Goal: Obtain resource: Obtain resource

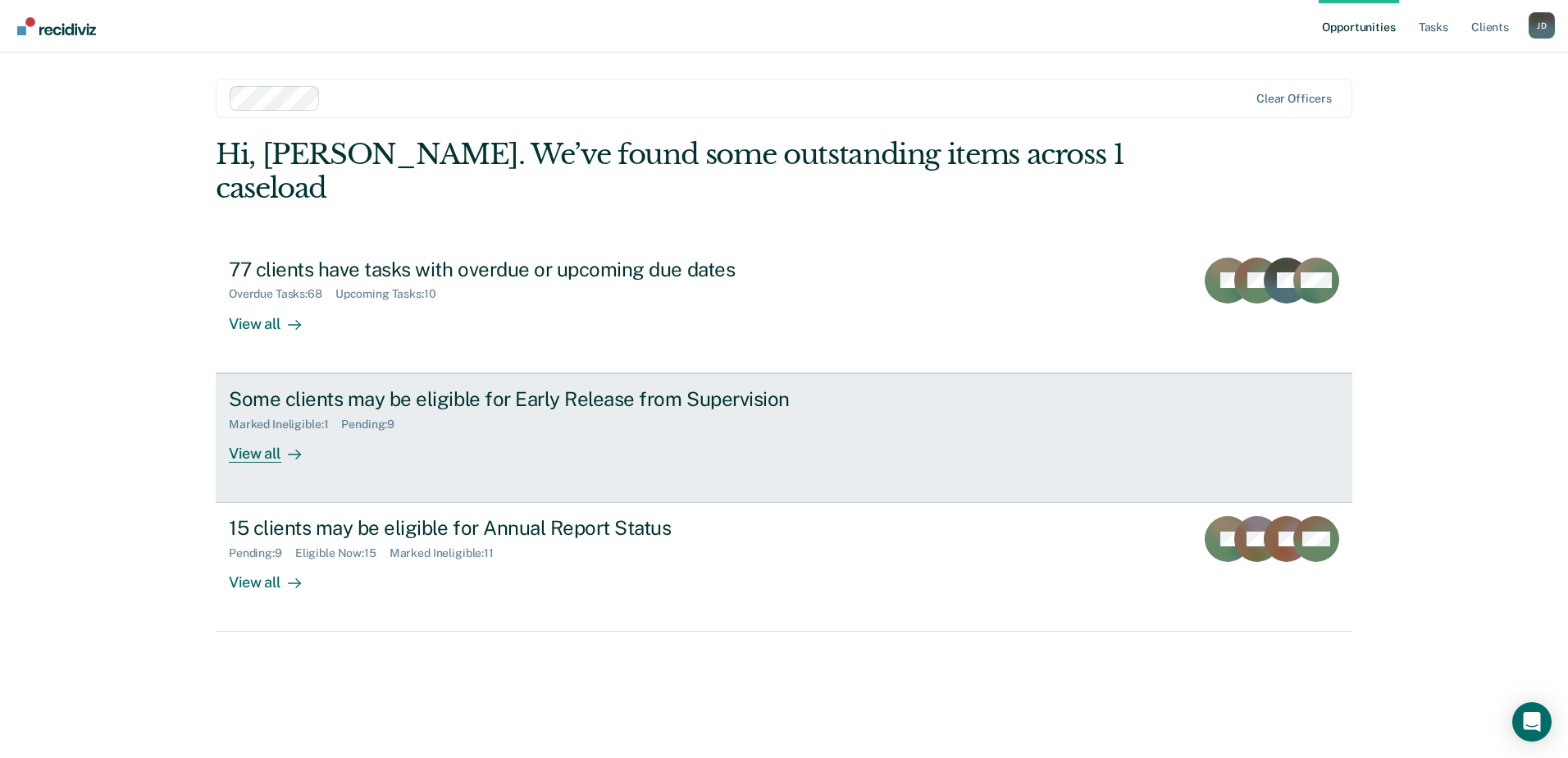
click at [267, 431] on div "View all" at bounding box center [275, 446] width 92 height 32
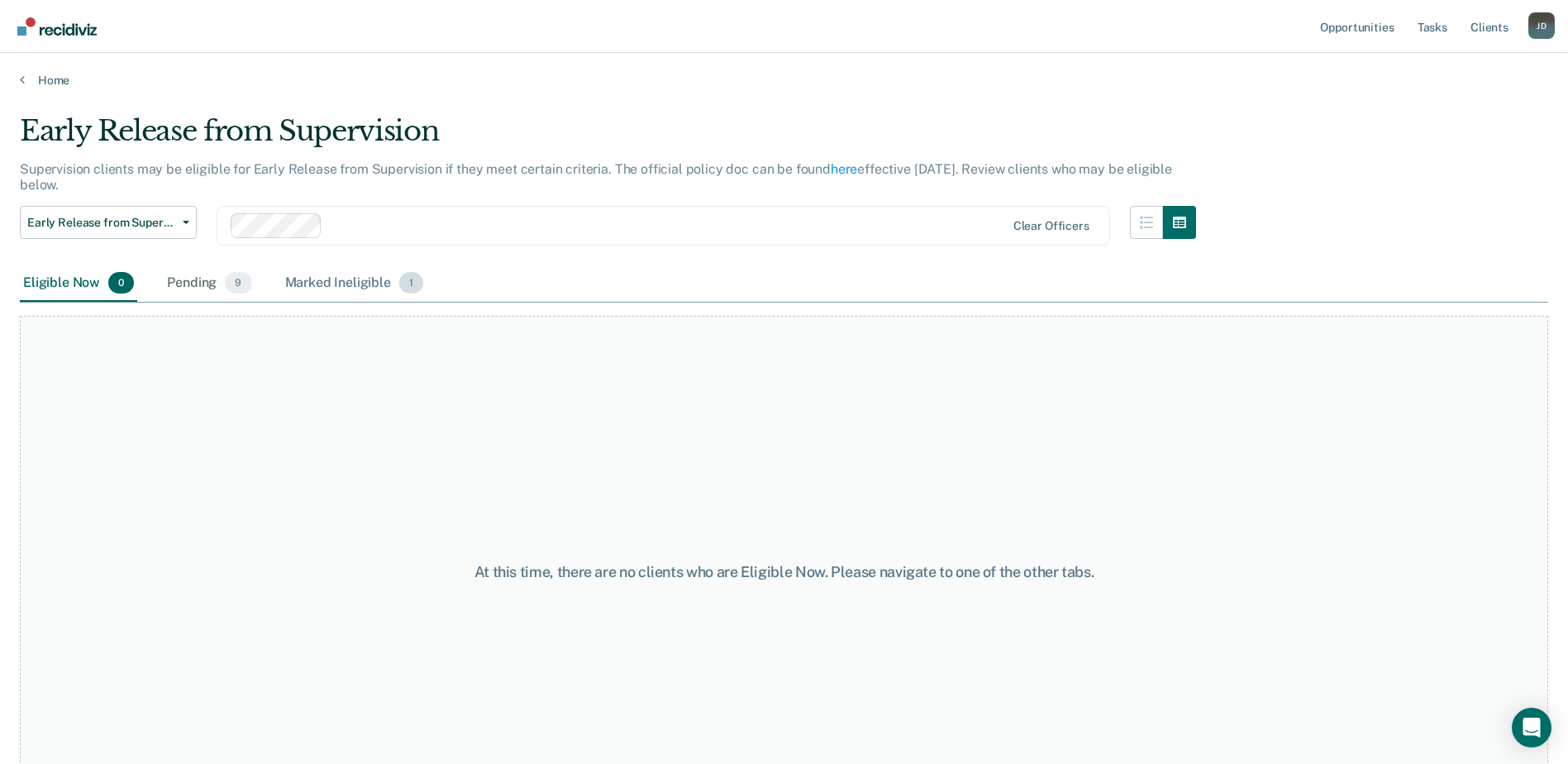
click at [355, 285] on div "Marked Ineligible 1" at bounding box center [354, 284] width 145 height 37
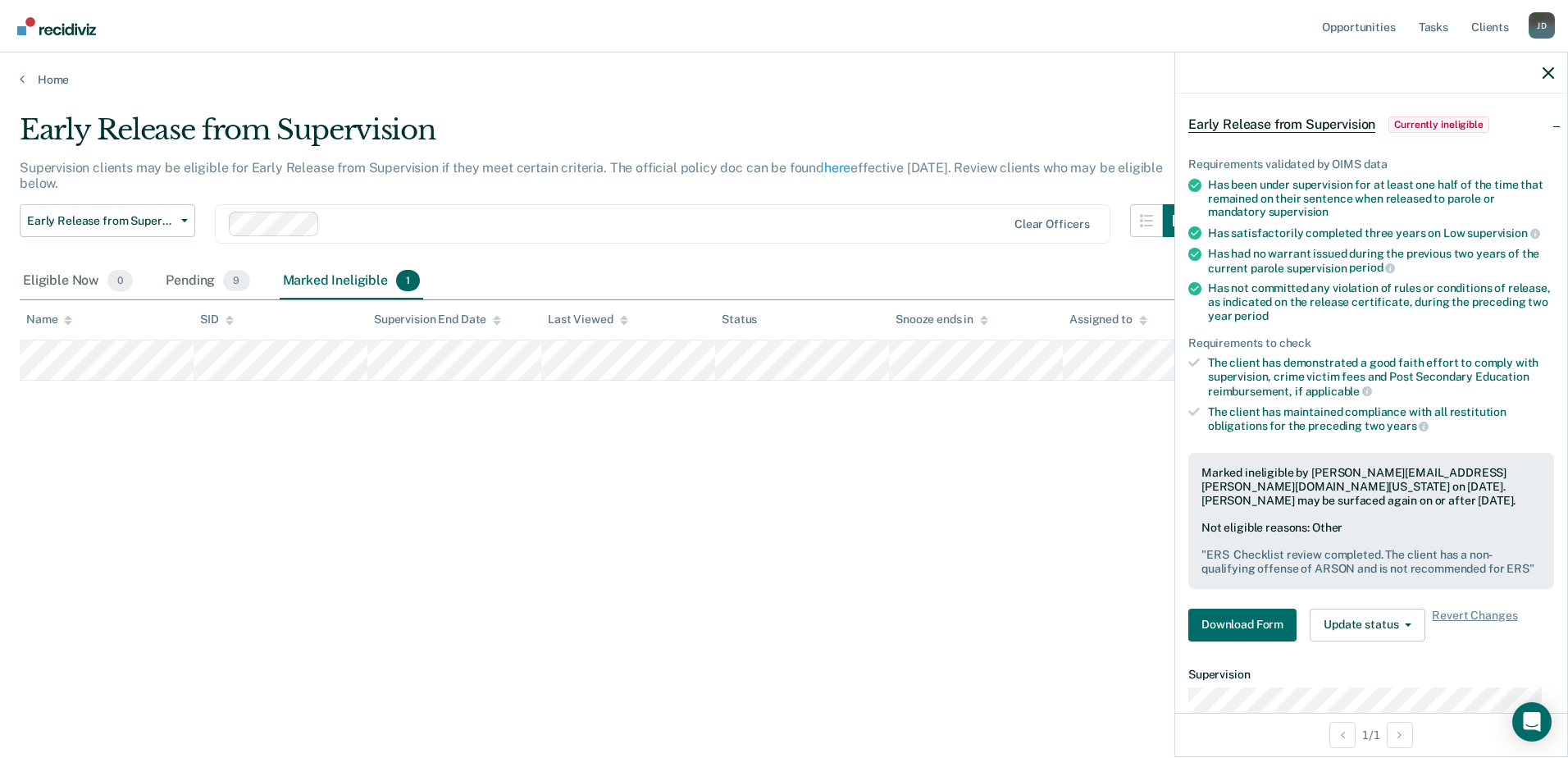
scroll to position [164, 0]
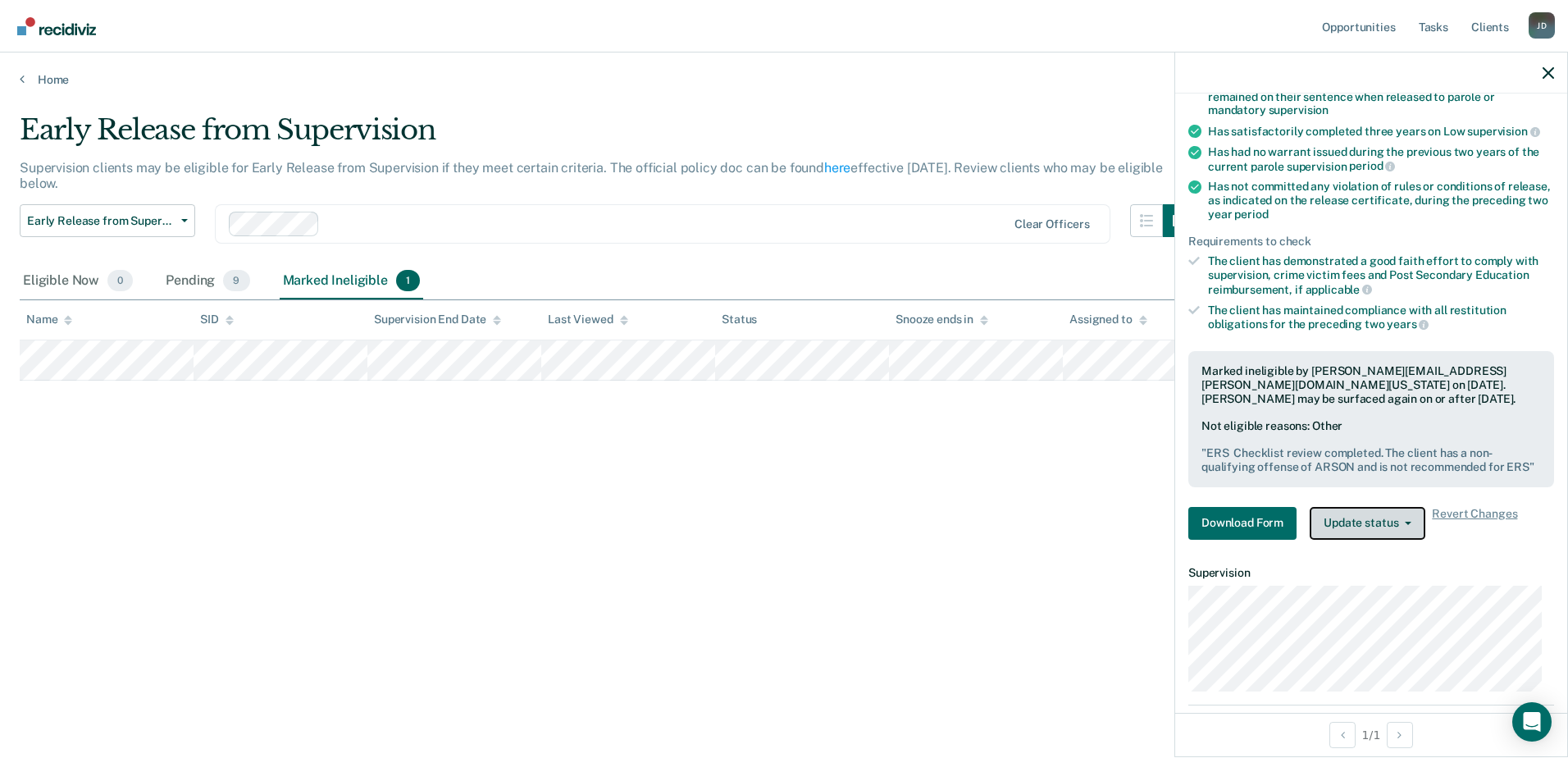
click at [1395, 535] on button "Update status" at bounding box center [1367, 523] width 116 height 32
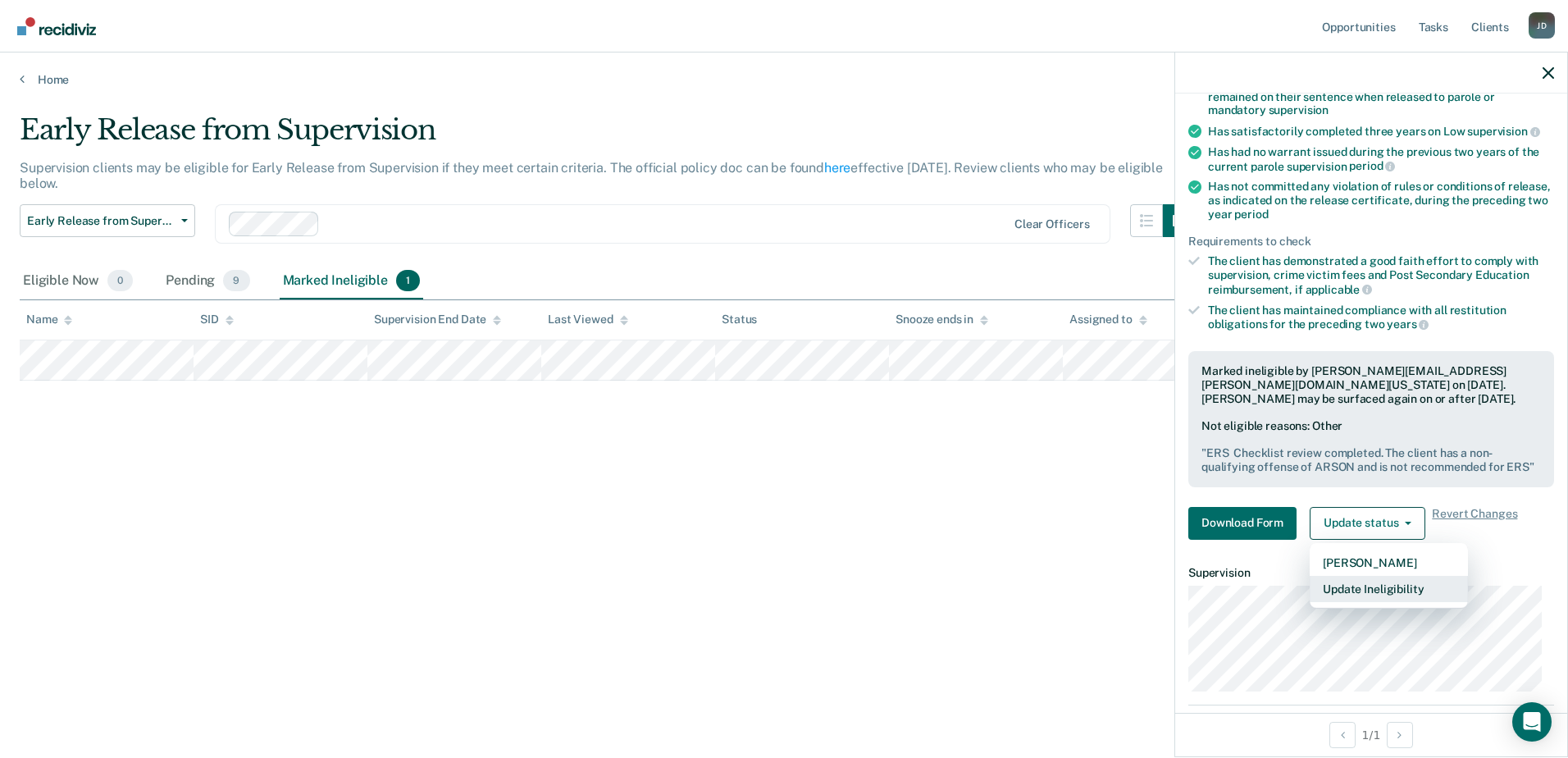
click at [1410, 593] on button "Update Ineligibility" at bounding box center [1389, 588] width 159 height 26
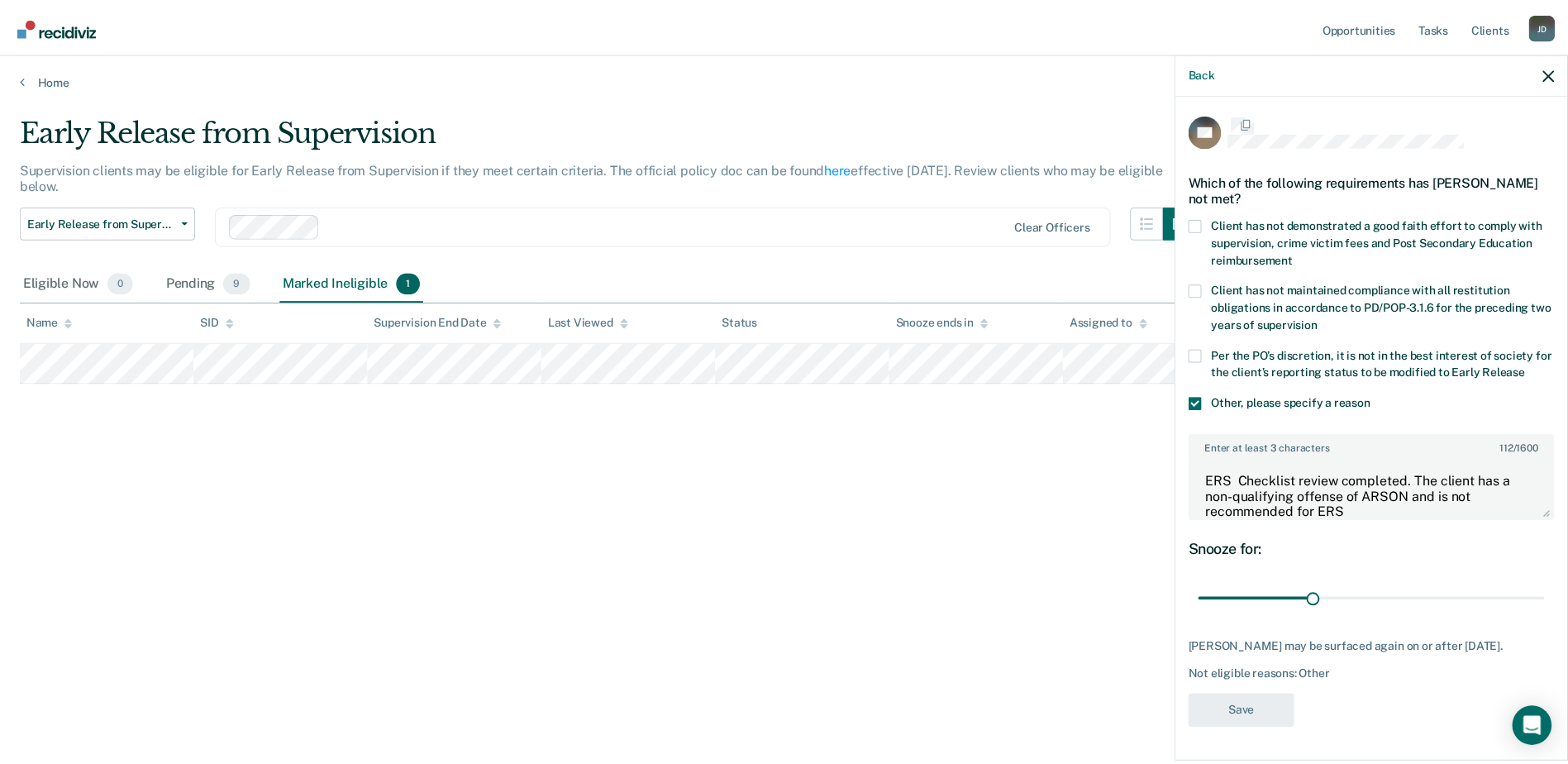
scroll to position [0, 0]
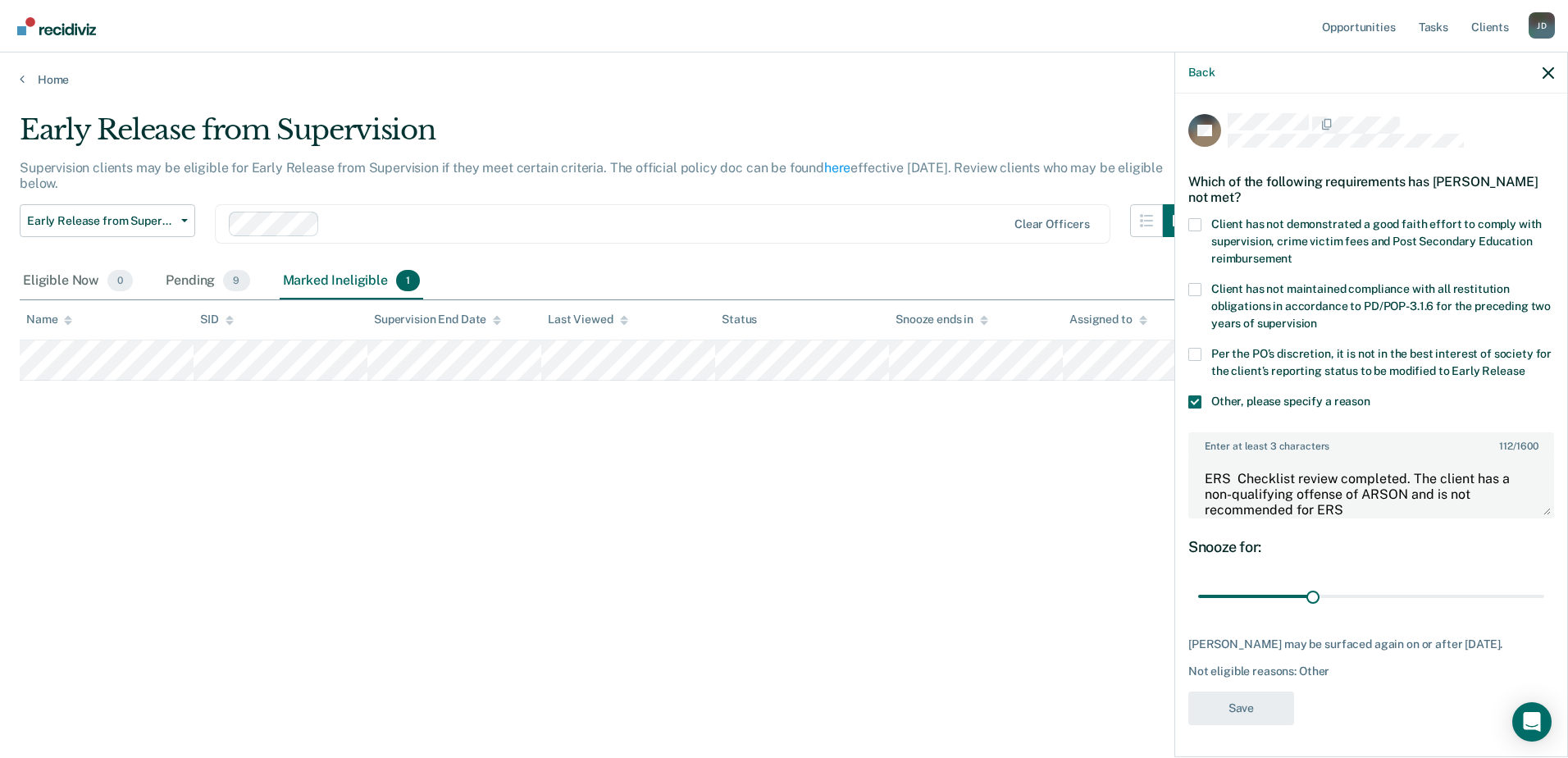
click at [1197, 399] on span at bounding box center [1196, 402] width 13 height 13
click at [1370, 395] on input "Other, please specify a reason" at bounding box center [1370, 395] width 0 height 0
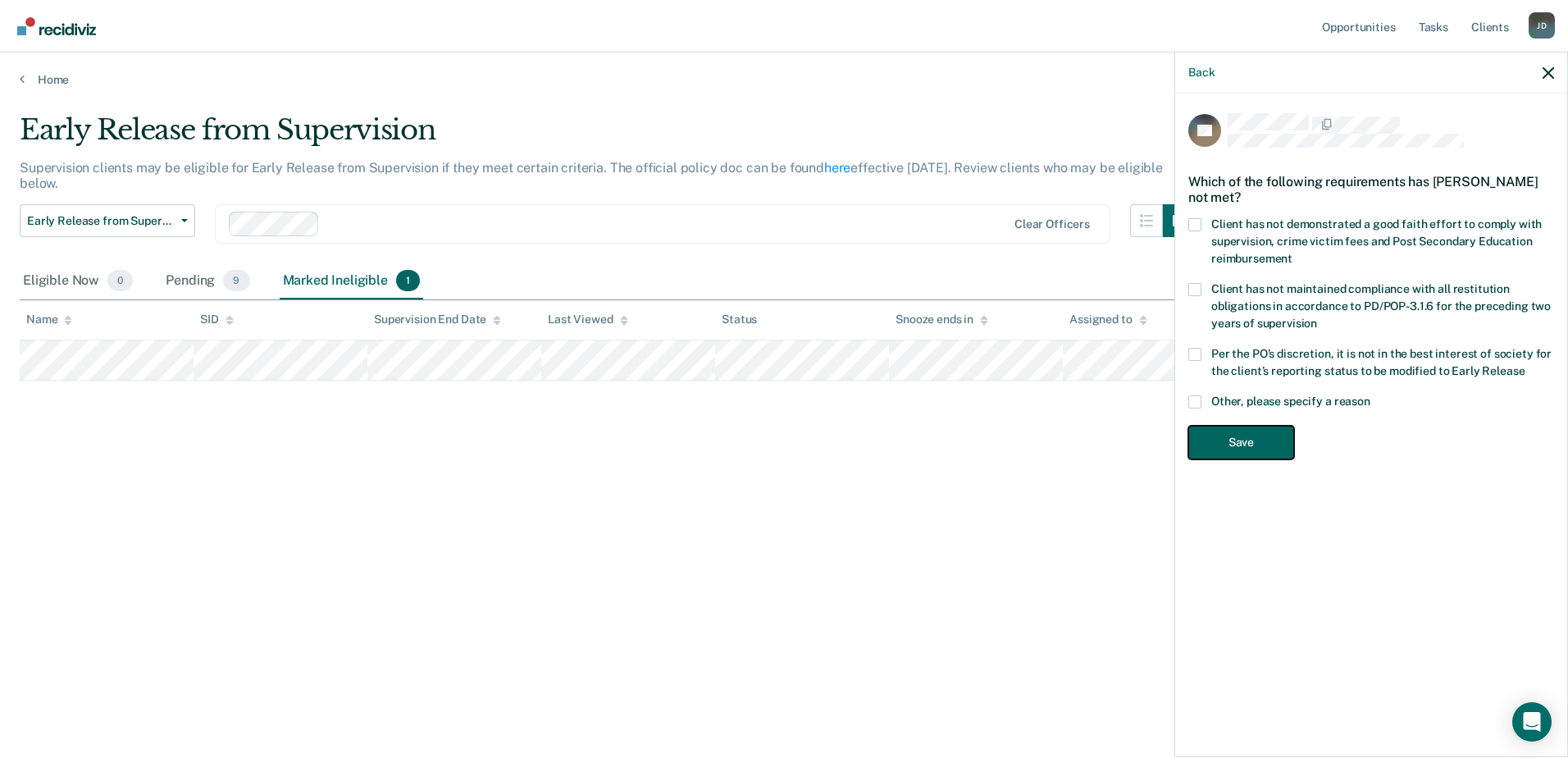
click at [1260, 447] on button "Save" at bounding box center [1241, 442] width 106 height 33
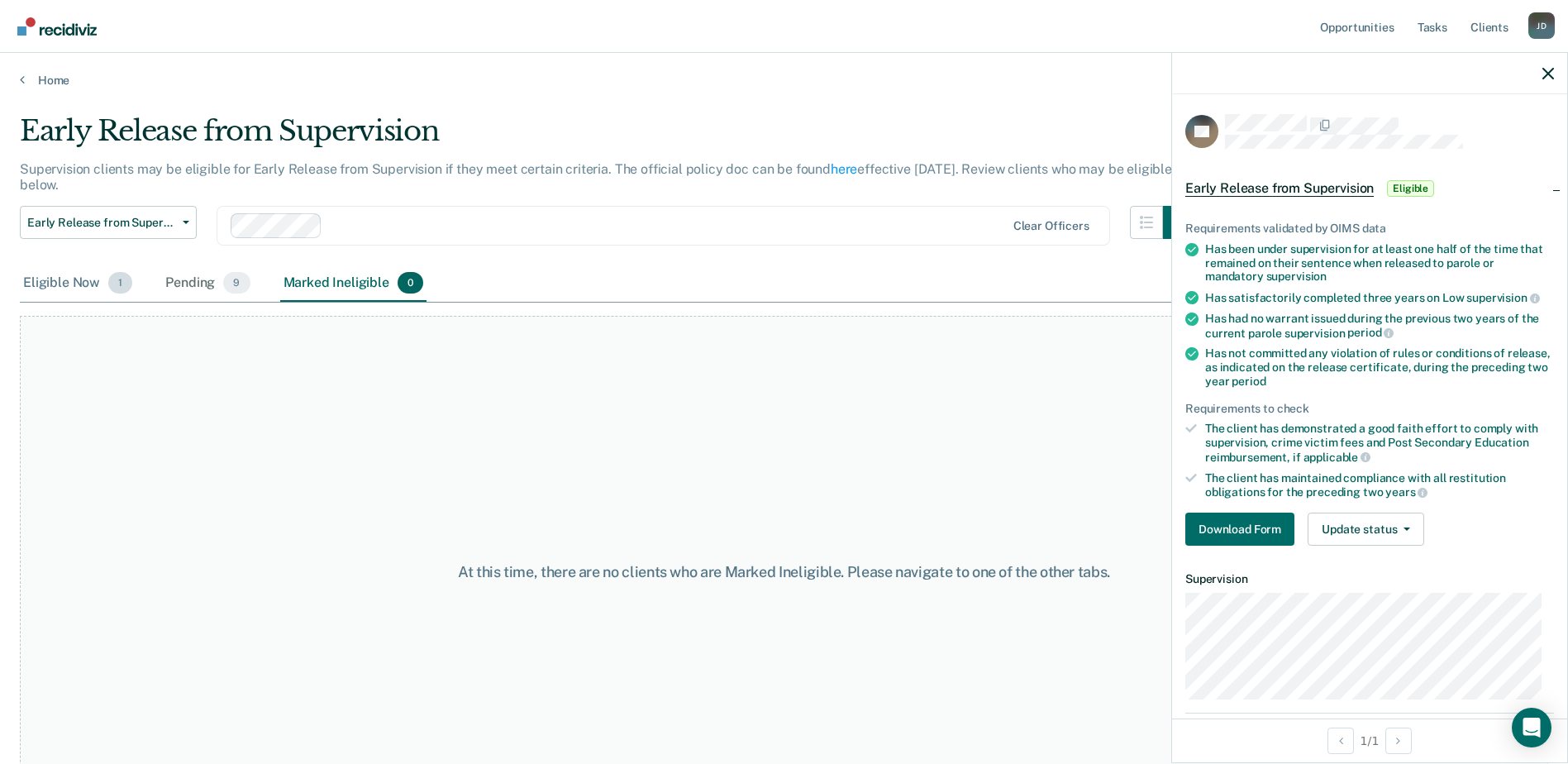
click at [66, 287] on div "Eligible Now 1" at bounding box center [78, 284] width 116 height 37
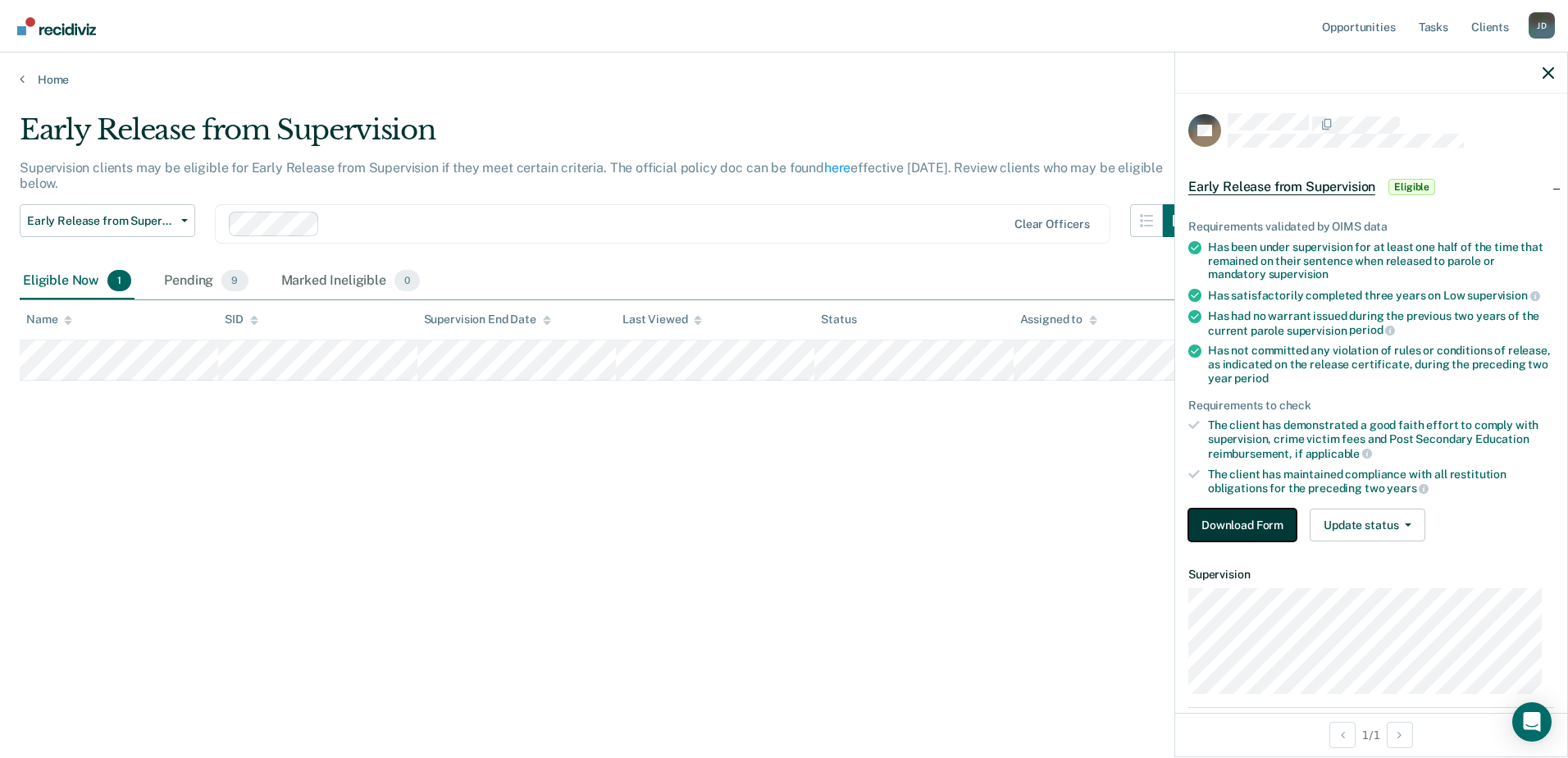
click at [1228, 527] on button "Download Form" at bounding box center [1242, 525] width 108 height 32
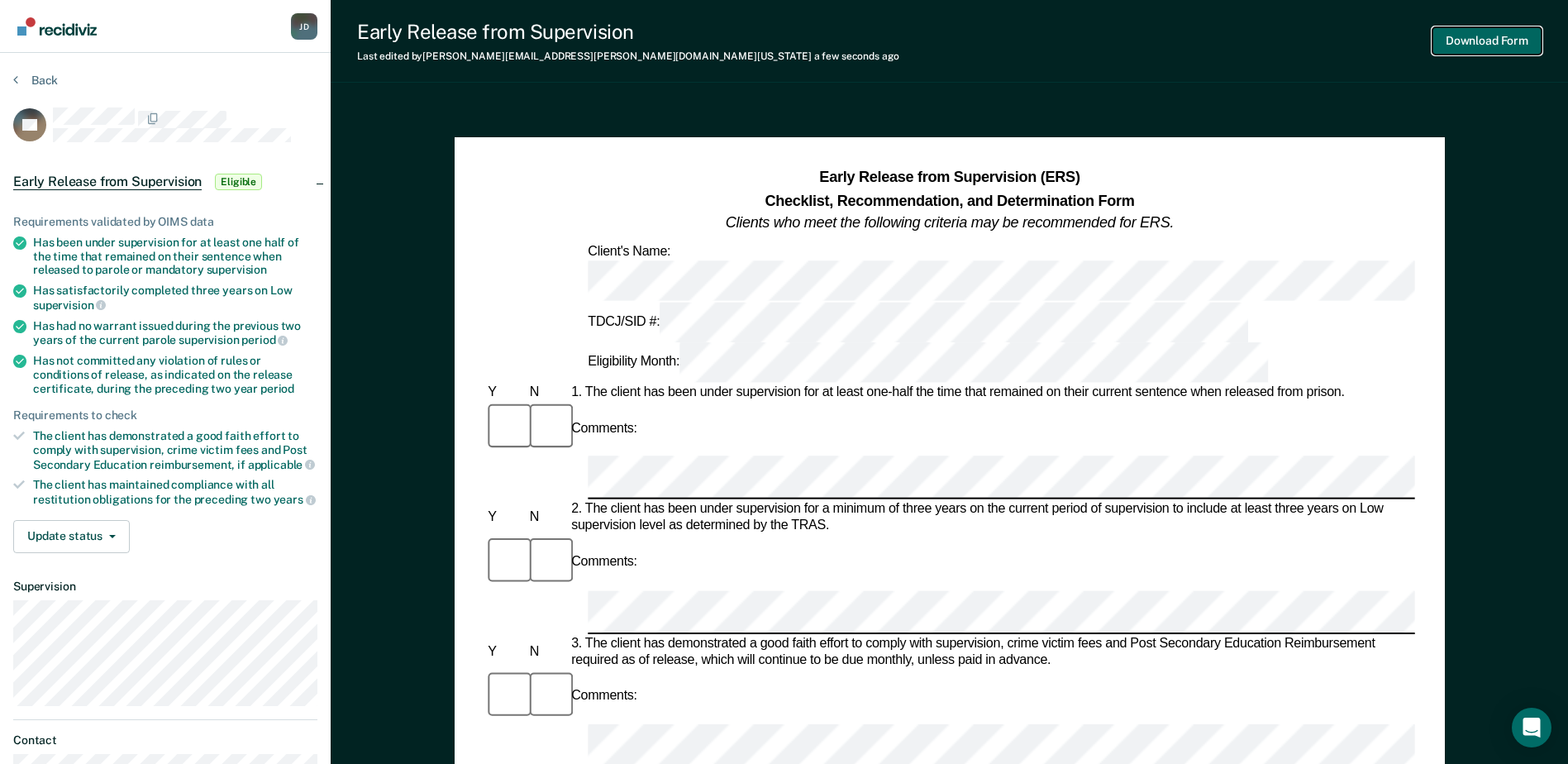
click at [1461, 32] on button "Download Form" at bounding box center [1487, 40] width 109 height 27
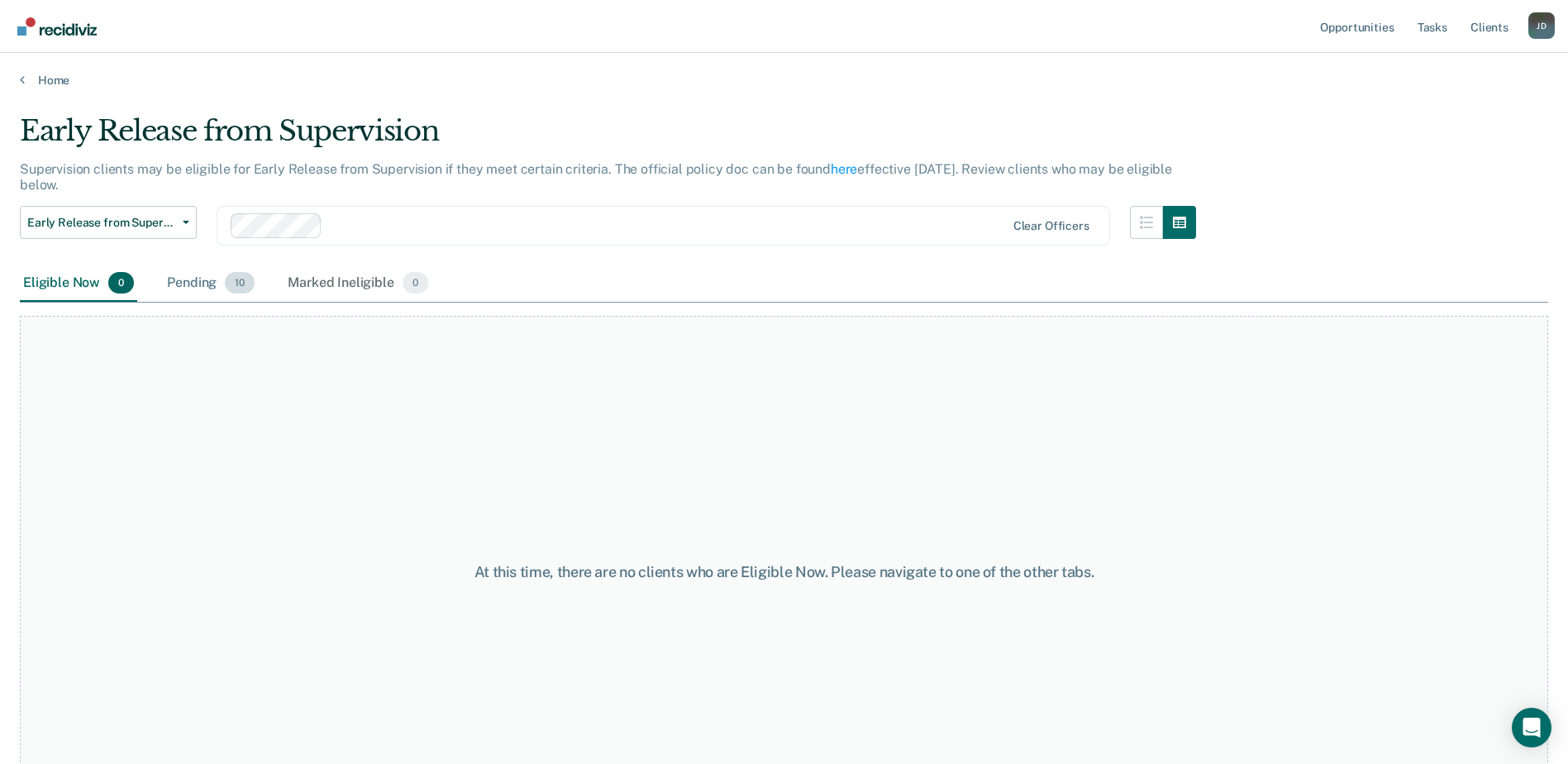
click at [196, 278] on div "Pending 10" at bounding box center [211, 284] width 94 height 37
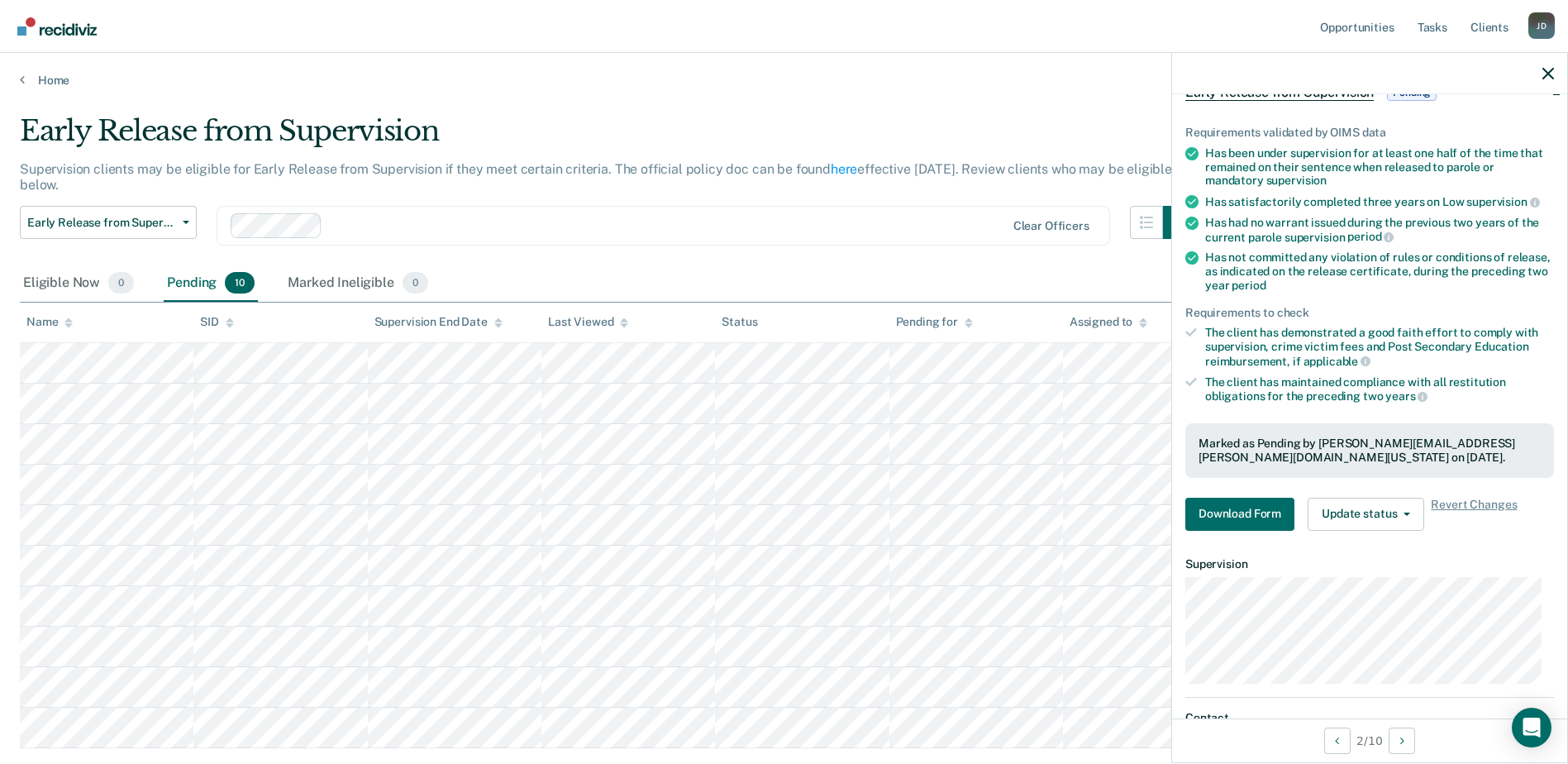
scroll to position [209, 0]
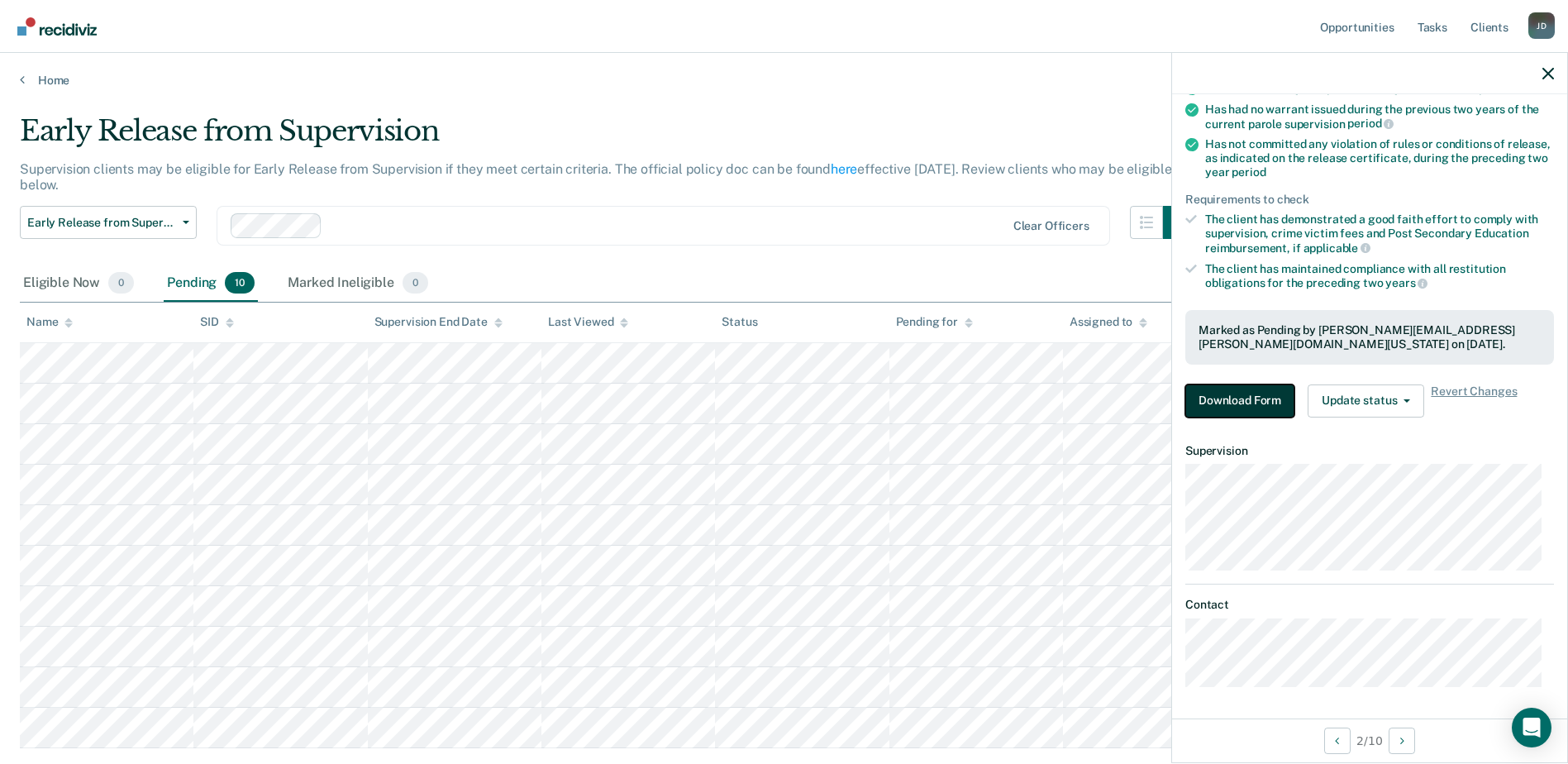
click at [1262, 403] on button "Download Form" at bounding box center [1240, 400] width 109 height 33
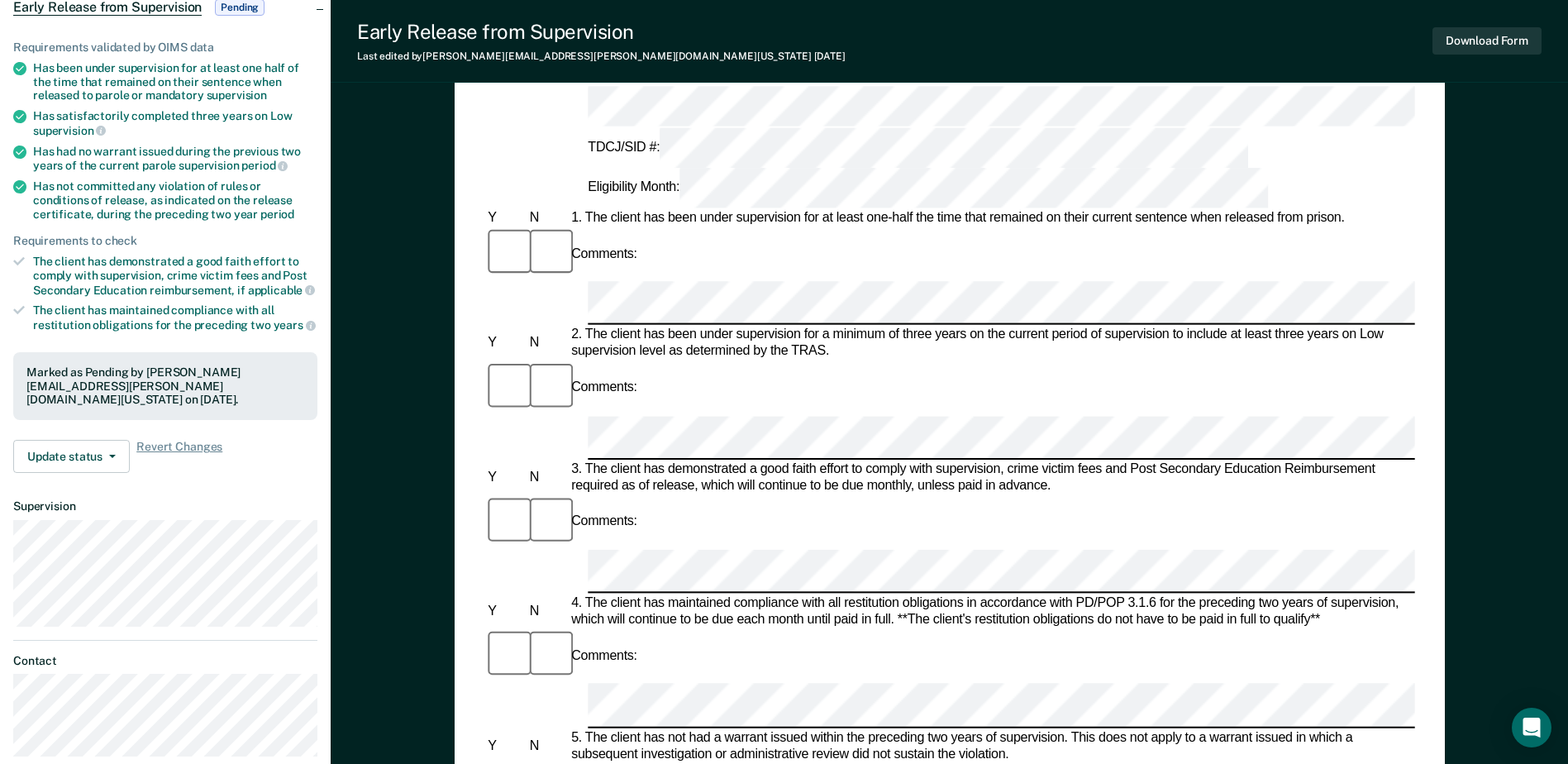
scroll to position [331, 0]
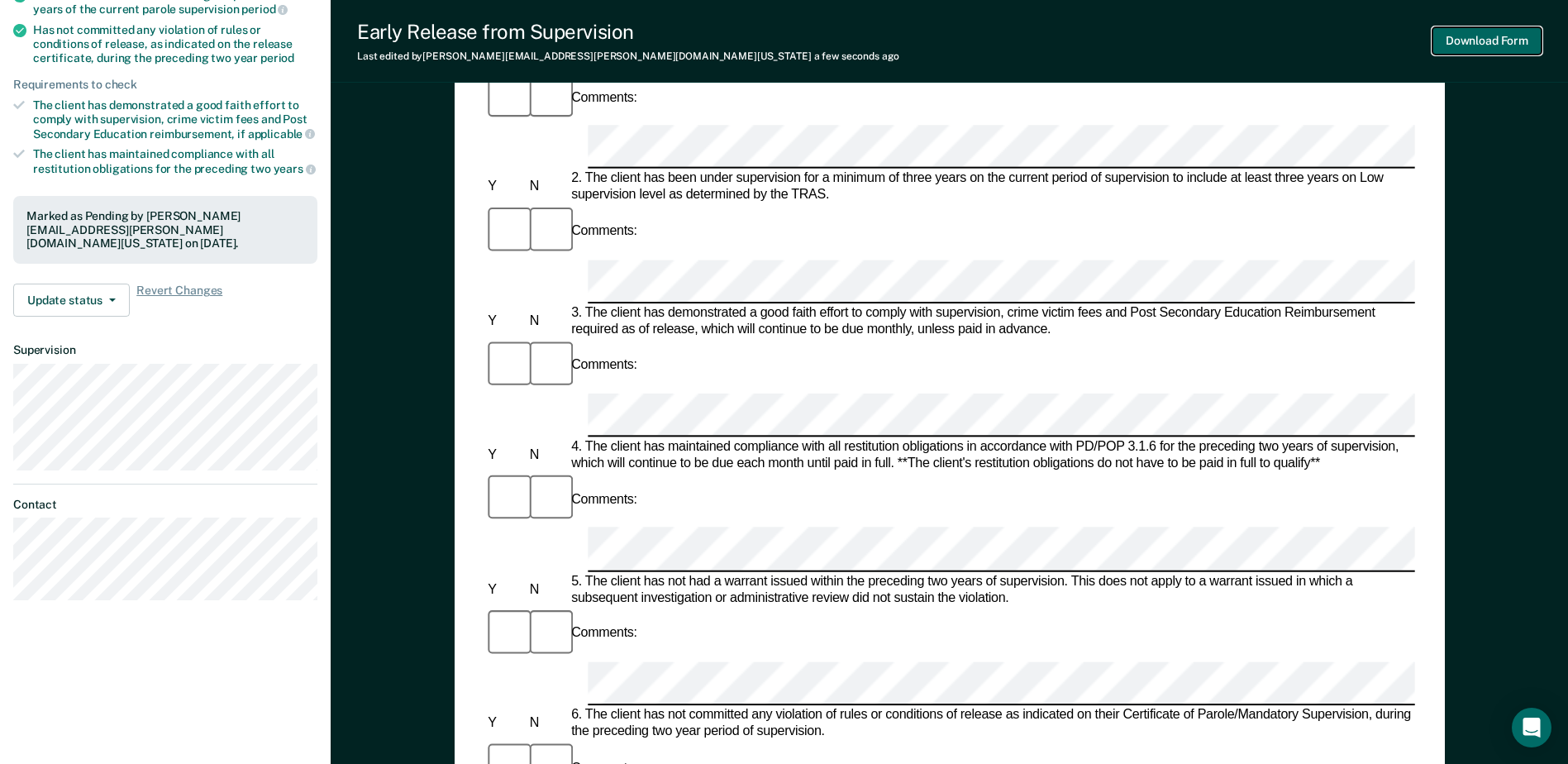
click at [1500, 47] on button "Download Form" at bounding box center [1487, 40] width 109 height 27
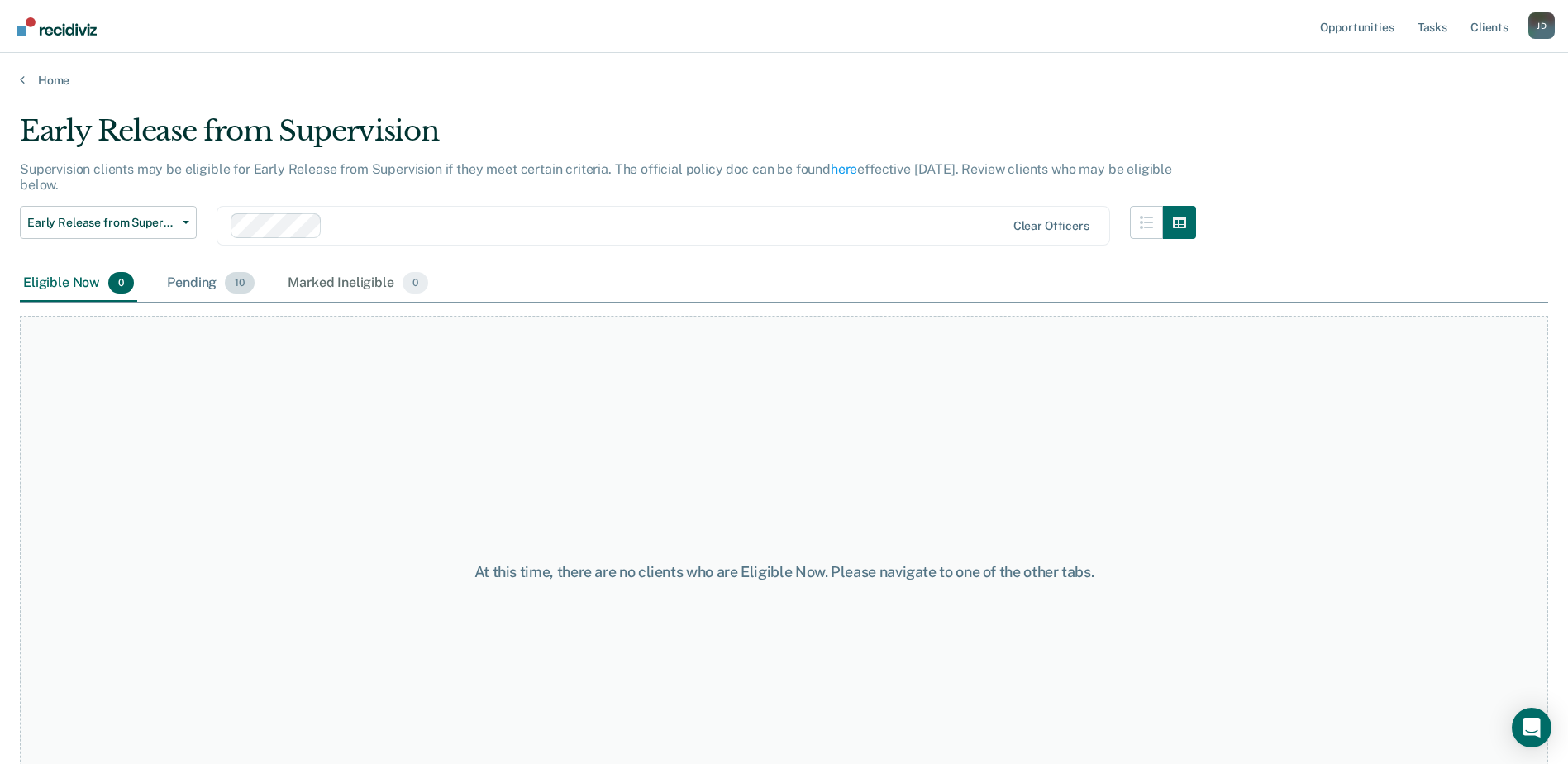
click at [208, 283] on div "Pending 10" at bounding box center [211, 284] width 94 height 37
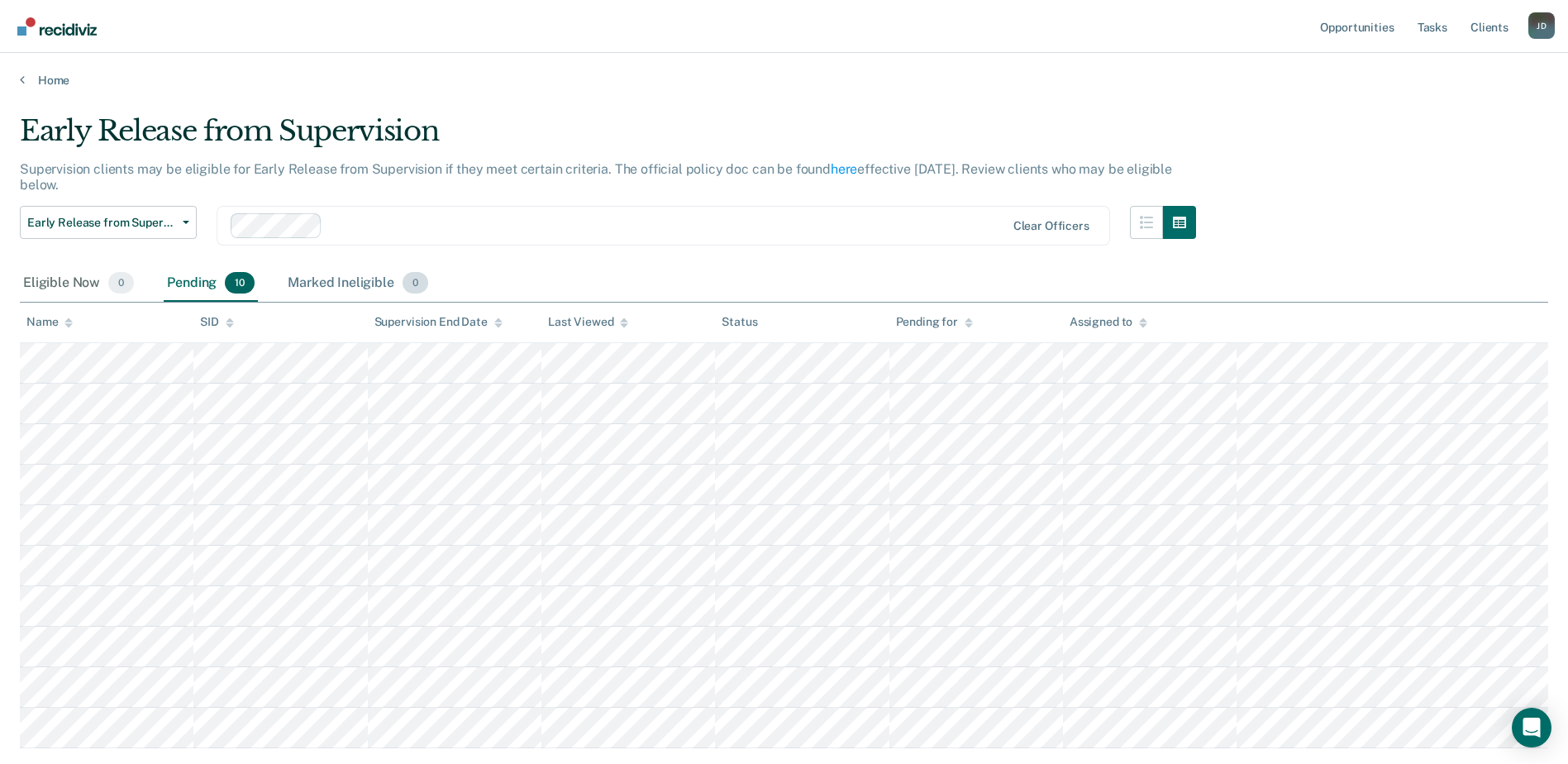
click at [354, 278] on div "Marked Ineligible 0" at bounding box center [357, 284] width 147 height 37
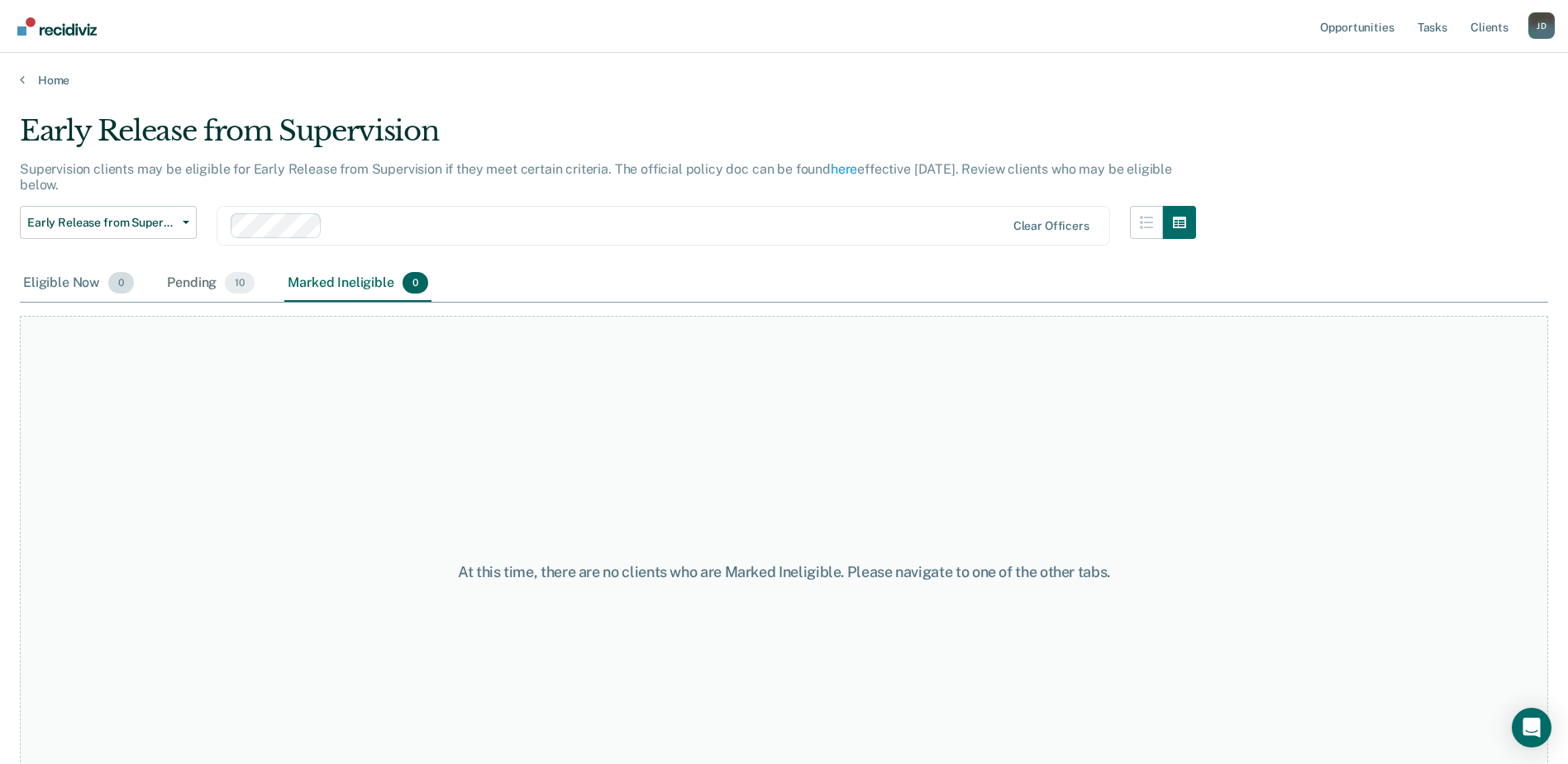
click at [82, 276] on div "Eligible Now 0" at bounding box center [79, 284] width 117 height 37
click at [187, 281] on div "Pending 10" at bounding box center [211, 284] width 94 height 37
